Goal: Transaction & Acquisition: Subscribe to service/newsletter

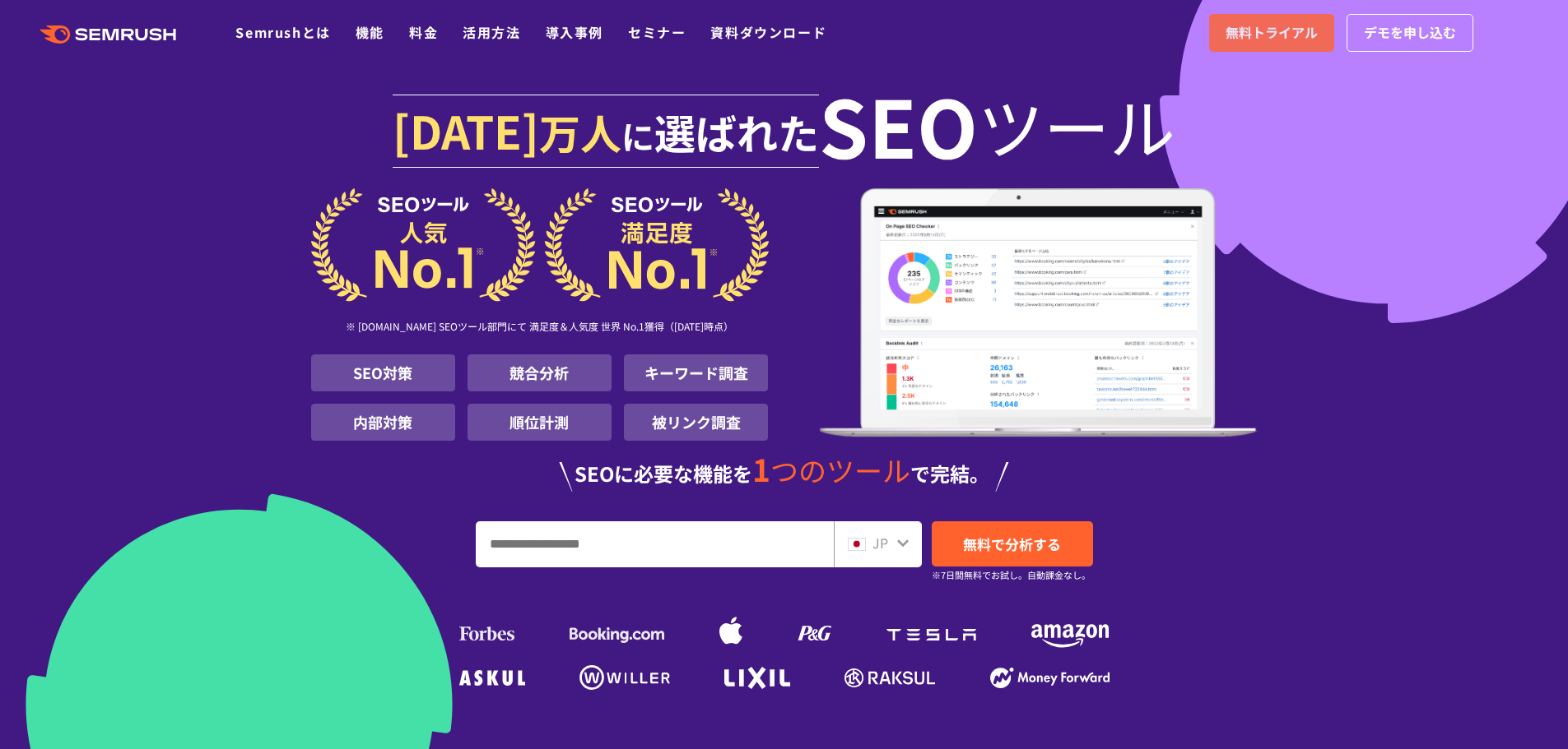
click at [1242, 40] on span "無料トライアル" at bounding box center [1272, 33] width 92 height 21
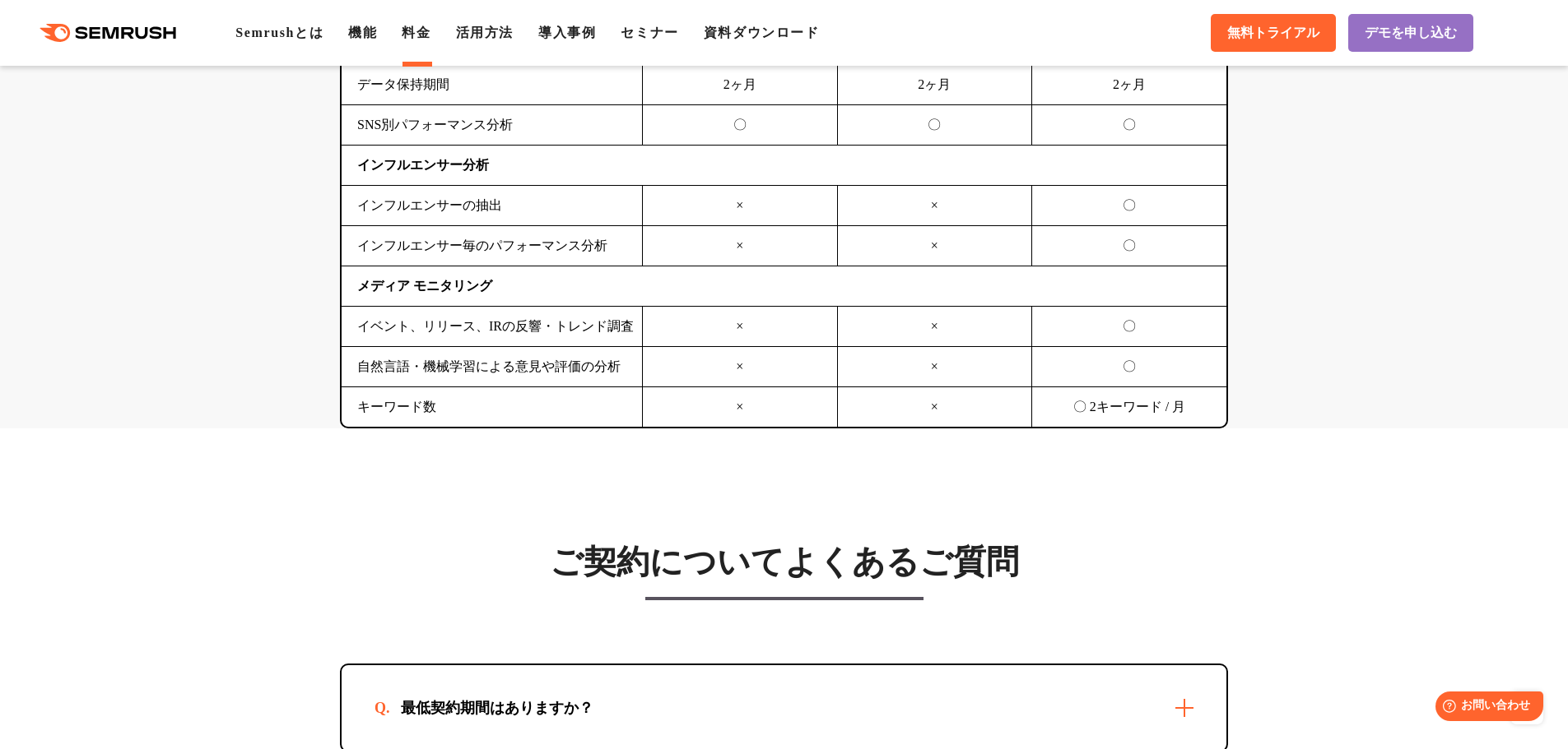
scroll to position [4195, 0]
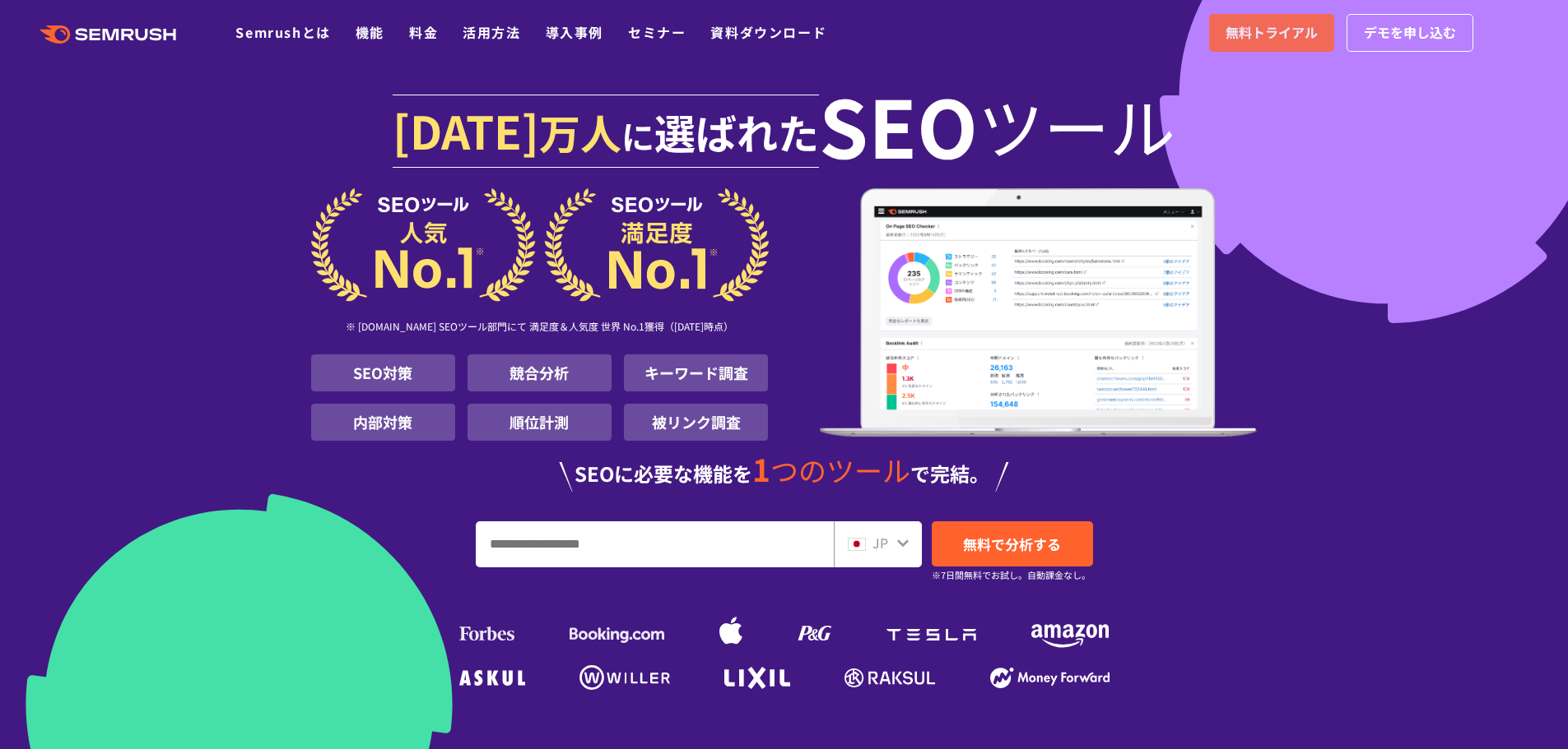
click at [1263, 28] on span "無料トライアル" at bounding box center [1272, 33] width 92 height 21
